Goal: Task Accomplishment & Management: Complete application form

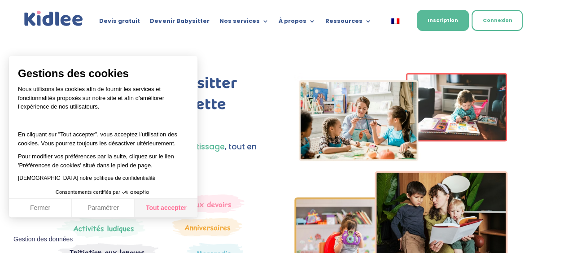
click at [162, 206] on button "Tout accepter" at bounding box center [166, 208] width 63 height 19
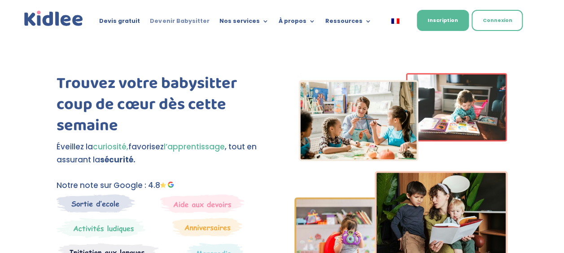
click at [177, 24] on link "Devenir Babysitter" at bounding box center [179, 23] width 59 height 10
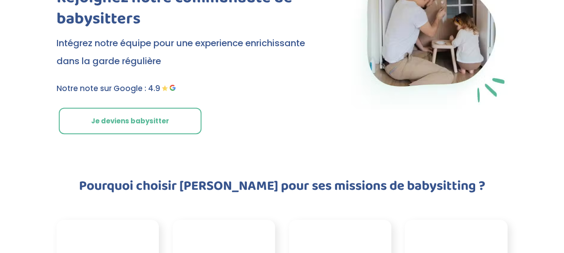
click at [119, 125] on link "Je deviens babysitter" at bounding box center [130, 121] width 143 height 27
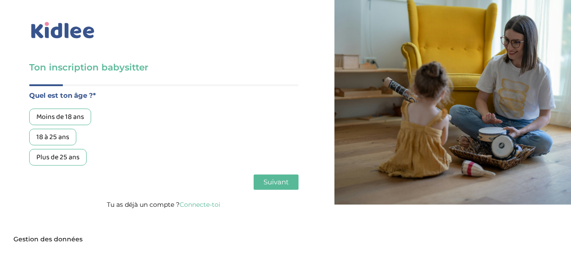
click at [74, 118] on div "Moins de 18 ans" at bounding box center [60, 117] width 62 height 17
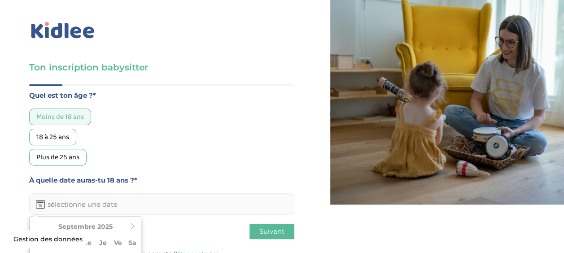
click at [118, 198] on input "text" at bounding box center [161, 204] width 265 height 22
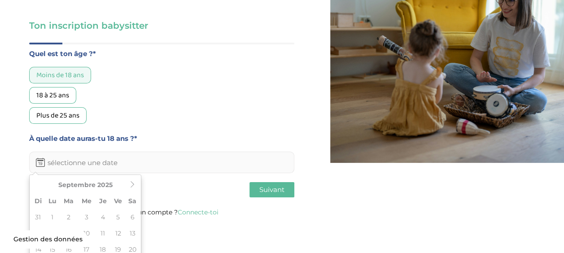
scroll to position [45, 0]
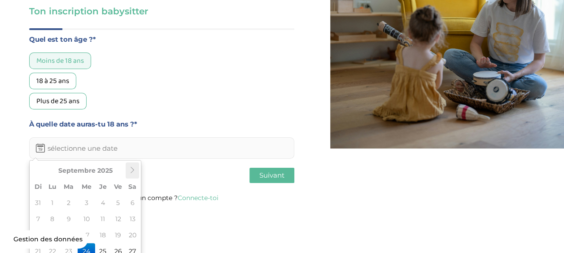
click at [135, 173] on icon at bounding box center [132, 170] width 6 height 6
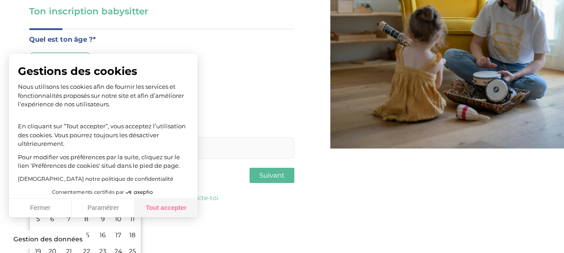
click at [162, 213] on button "Tout accepter" at bounding box center [166, 208] width 63 height 19
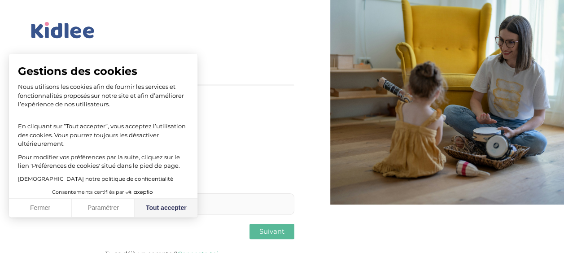
checkbox input "true"
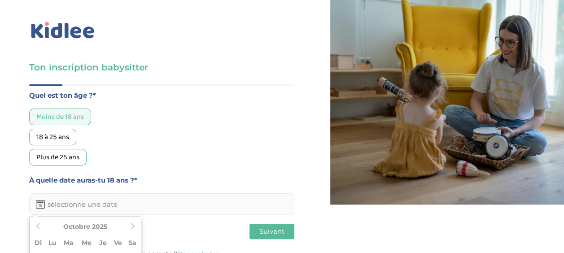
click at [95, 206] on input "text" at bounding box center [161, 204] width 265 height 22
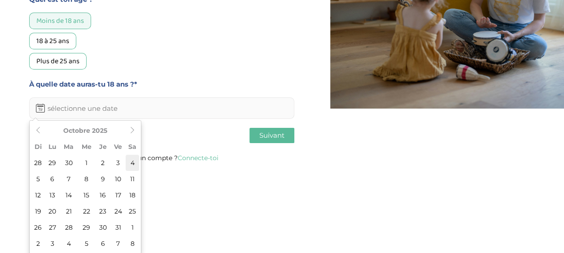
click at [132, 171] on td "4" at bounding box center [132, 163] width 13 height 16
type input "04-10-2025"
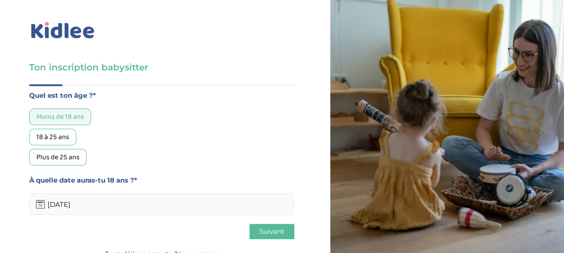
scroll to position [12, 0]
click at [263, 227] on span "Suivant" at bounding box center [271, 231] width 25 height 9
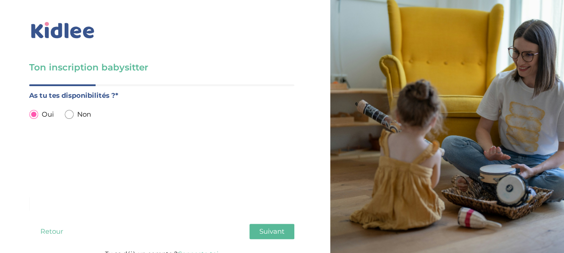
click at [275, 224] on button "Suivant" at bounding box center [272, 231] width 45 height 15
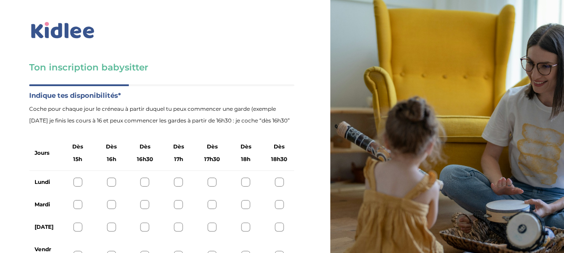
scroll to position [57, 0]
click at [210, 178] on div at bounding box center [212, 182] width 9 height 9
click at [212, 200] on div at bounding box center [212, 204] width 9 height 9
click at [213, 223] on div at bounding box center [212, 227] width 9 height 9
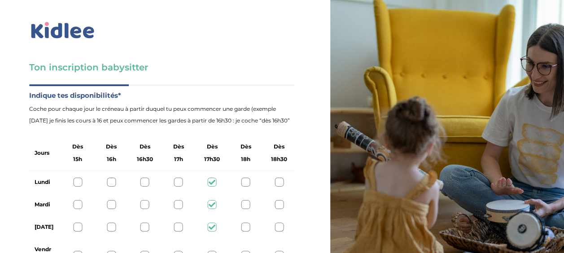
click at [215, 251] on div at bounding box center [212, 255] width 9 height 9
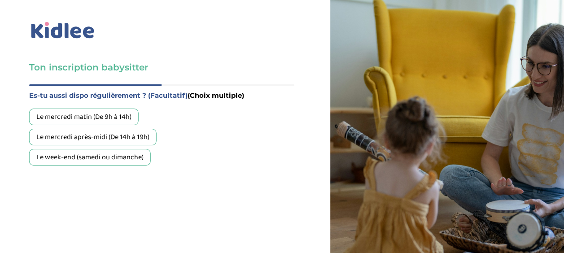
scroll to position [24, 0]
click at [109, 149] on div "Le week-end (samedi ou dimanche)" at bounding box center [90, 157] width 122 height 17
click at [83, 109] on div "Le mercredi matin (De 9h à 14h) Le mercredi après-midi (De 14h à 19h) Le week-e…" at bounding box center [161, 137] width 265 height 57
click at [83, 129] on div "Le mercredi après-midi (De 14h à 19h)" at bounding box center [92, 137] width 127 height 17
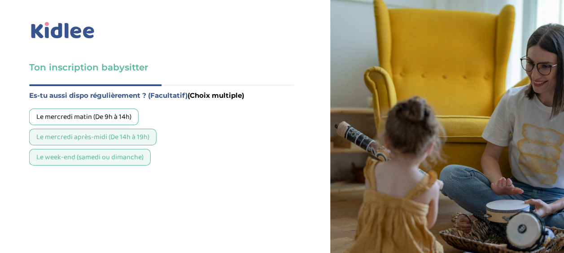
click at [101, 129] on div "Le mercredi après-midi (De 14h à 19h)" at bounding box center [92, 137] width 127 height 17
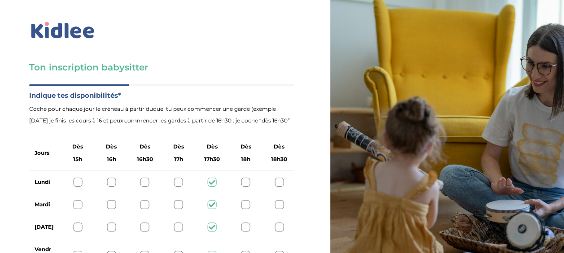
click at [77, 178] on div at bounding box center [77, 182] width 9 height 9
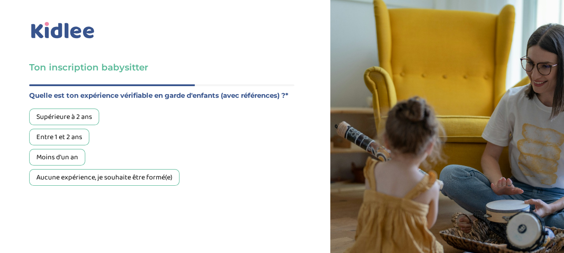
click at [66, 129] on div "Entre 1 et 2 ans" at bounding box center [59, 137] width 60 height 17
click at [67, 149] on div "Moins d'un an" at bounding box center [57, 157] width 56 height 17
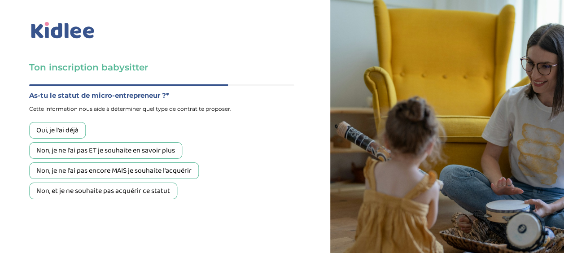
scroll to position [24, 0]
click at [111, 183] on div "Non, et je ne souhaite pas acquérir ce statut" at bounding box center [103, 191] width 148 height 17
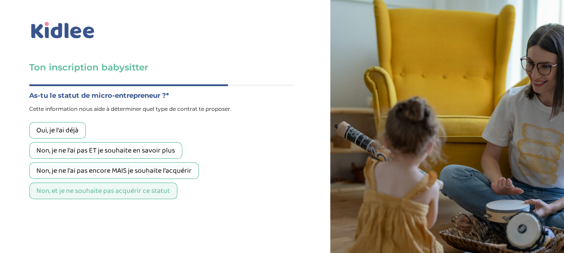
scroll to position [69, 0]
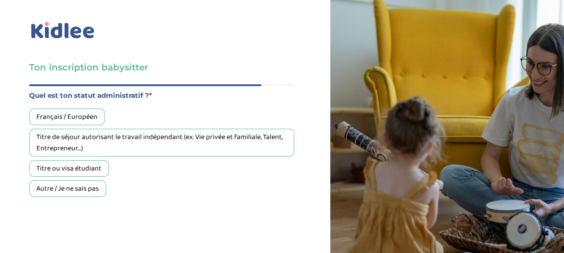
click at [86, 160] on div "Titre ou visa étudiant" at bounding box center [68, 168] width 79 height 17
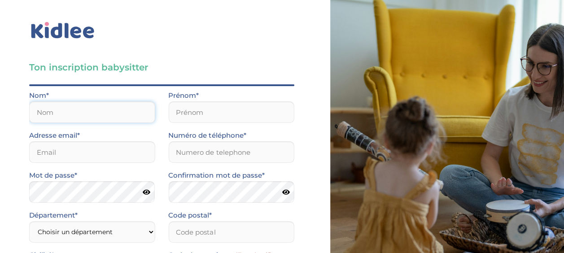
click at [98, 101] on input "text" at bounding box center [92, 112] width 126 height 22
type input "Youssouf"
type input "Nouwarat"
click at [86, 141] on input "email" at bounding box center [92, 152] width 126 height 22
type input "justin.geroudet@gmail.com"
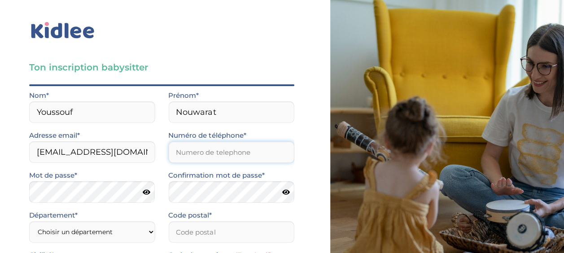
type input "0581970914"
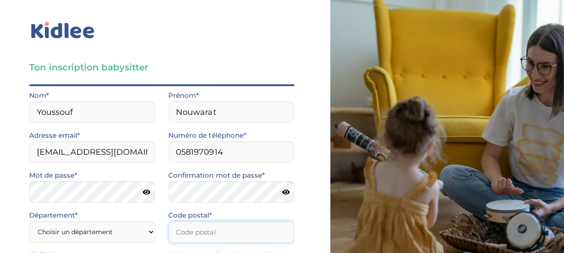
type input "31520"
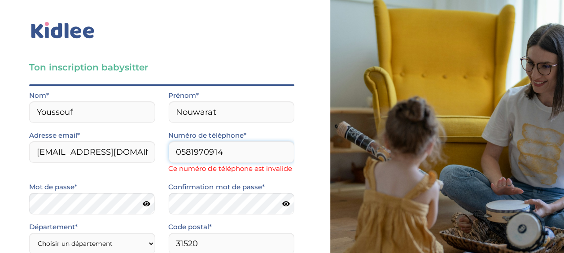
drag, startPoint x: 239, startPoint y: 85, endPoint x: 157, endPoint y: 84, distance: 81.7
click at [157, 130] on div "Adresse email* justin.geroudet@gmail.com Numéro de téléphone* 0581970914 Ce num…" at bounding box center [161, 156] width 279 height 52
type input "0614439602"
click at [154, 106] on form "Nom* Youssouf Prénom* Nouwarat Adresse email* justin.geroudet@gmail.com Numéro …" at bounding box center [161, 221] width 265 height 262
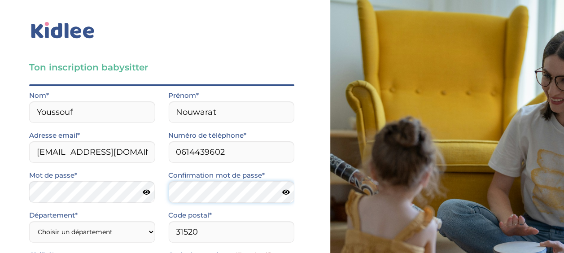
scroll to position [114, 0]
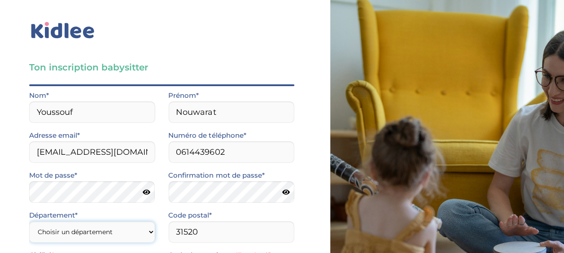
click at [77, 221] on select "Choisir un département Paris (75) Hauts-de-Seine (92) Yvelines (78) Val-de-Marn…" at bounding box center [92, 232] width 126 height 22
select select "92"
click at [29, 221] on select "Choisir un département Paris (75) Hauts-de-Seine (92) Yvelines (78) Val-de-Marn…" at bounding box center [92, 232] width 126 height 22
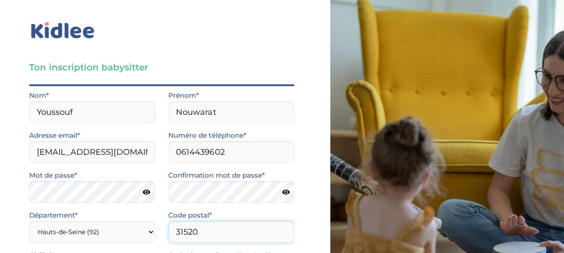
drag, startPoint x: 210, startPoint y: 114, endPoint x: 119, endPoint y: 112, distance: 91.1
click at [119, 210] on div "Département* Choisir un département Paris (75) Hauts-de-Seine (92) Yvelines (78…" at bounding box center [161, 230] width 279 height 40
type input "92110"
select select "1"
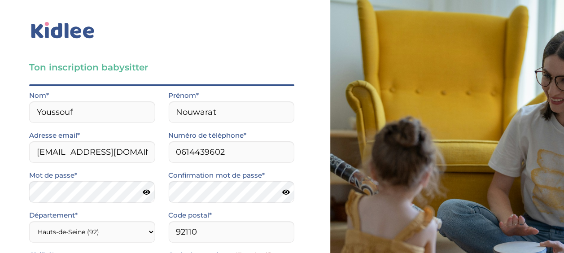
click at [0, 0] on input "J’accepte sans réserve les conditions générales d’utilisation des services KIDL…" at bounding box center [0, 0] width 0 height 0
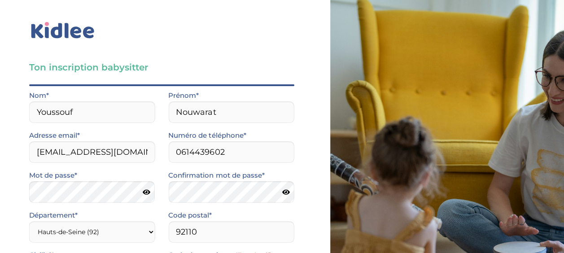
click at [0, 0] on input "Je consens à ce que les données relatives à mon compte soient traitées." at bounding box center [0, 0] width 0 height 0
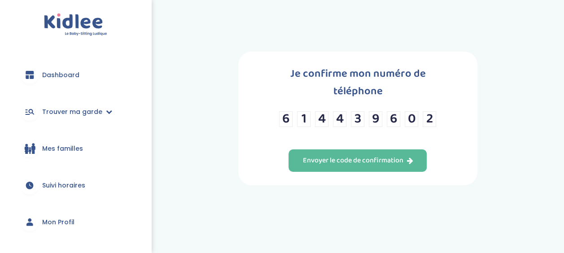
scroll to position [3, 0]
drag, startPoint x: 324, startPoint y: 103, endPoint x: 319, endPoint y: 104, distance: 5.0
click at [320, 111] on input "4" at bounding box center [321, 119] width 13 height 16
type input "5"
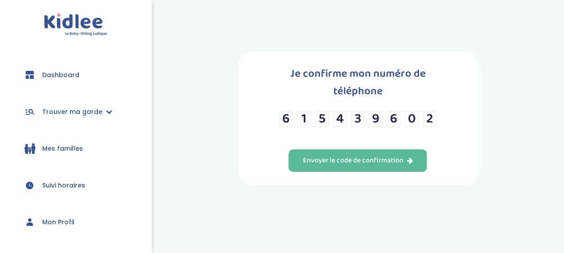
click at [239, 129] on div "Je confirme mon numéro de téléphone 6 1 5 4 3 9 6 0 2 Envoyer le code de confir…" at bounding box center [357, 119] width 239 height 134
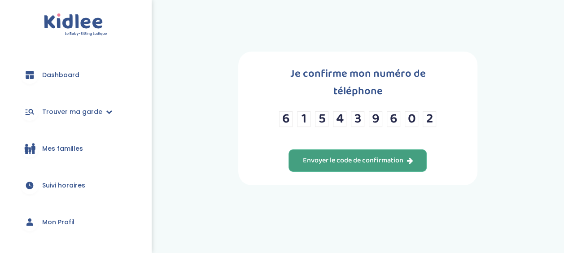
click at [324, 156] on div "Envoyer le code de confirmation" at bounding box center [357, 161] width 110 height 10
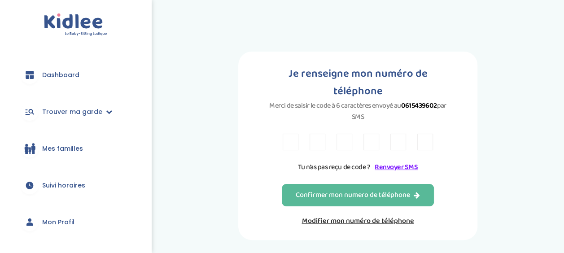
click at [293, 145] on input "text" at bounding box center [291, 142] width 16 height 17
drag, startPoint x: 405, startPoint y: 107, endPoint x: 440, endPoint y: 105, distance: 34.6
click at [440, 105] on p "Merci de saisir le code à 6 caractères envoyé au 0615439602 par SMS" at bounding box center [357, 111] width 185 height 22
click at [238, 166] on div "Je renseigne mon numéro de téléphone Merci de saisir le code à 6 caractères env…" at bounding box center [357, 146] width 239 height 188
click at [241, 156] on div "Je renseigne mon numéro de téléphone Merci de saisir le code à 6 caractères env…" at bounding box center [357, 146] width 239 height 188
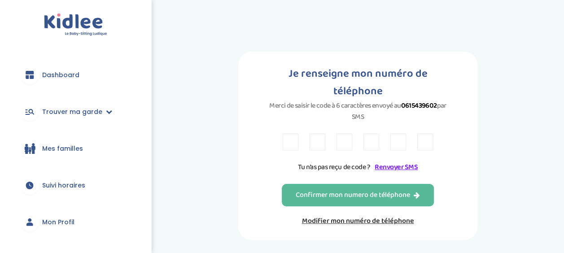
click at [394, 170] on link "Renvoyer SMS" at bounding box center [396, 167] width 43 height 11
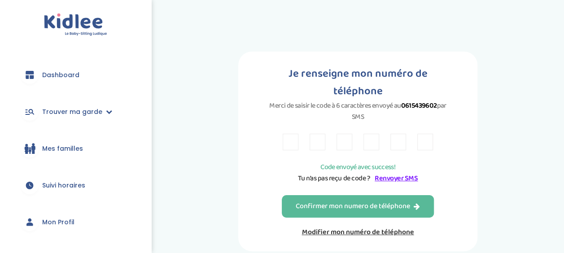
click at [461, 177] on div "Je renseigne mon numéro de téléphone Merci de saisir le code à 6 caractères env…" at bounding box center [357, 152] width 239 height 200
click at [285, 143] on input "text" at bounding box center [291, 142] width 16 height 17
type input "V"
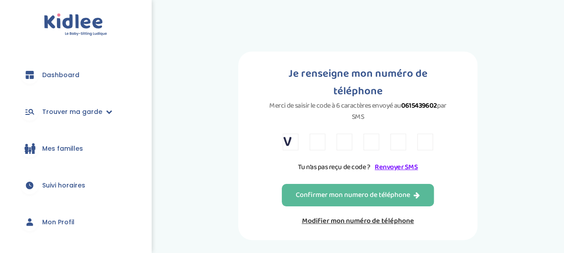
type input "J"
type input "D"
type input "4"
type input "5"
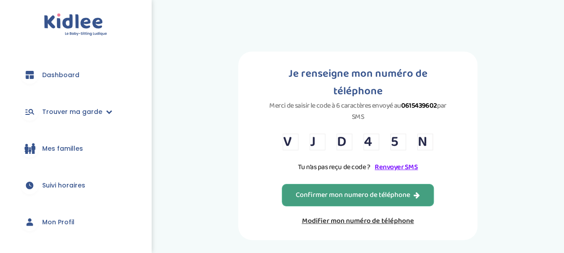
type input "N"
click at [302, 194] on div "Confirmer mon numero de téléphone" at bounding box center [358, 195] width 124 height 10
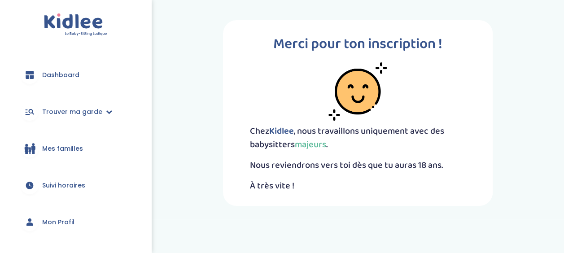
click at [206, 114] on div "Merci pour ton inscription ! [PERSON_NAME] , nous travaillons uniquement avec d…" at bounding box center [358, 112] width 412 height 199
click at [200, 143] on div "Merci pour ton inscription ! [PERSON_NAME] , nous travaillons uniquement avec d…" at bounding box center [358, 112] width 412 height 199
click at [92, 118] on link "Trouver ma garde" at bounding box center [75, 112] width 124 height 32
